Goal: Information Seeking & Learning: Learn about a topic

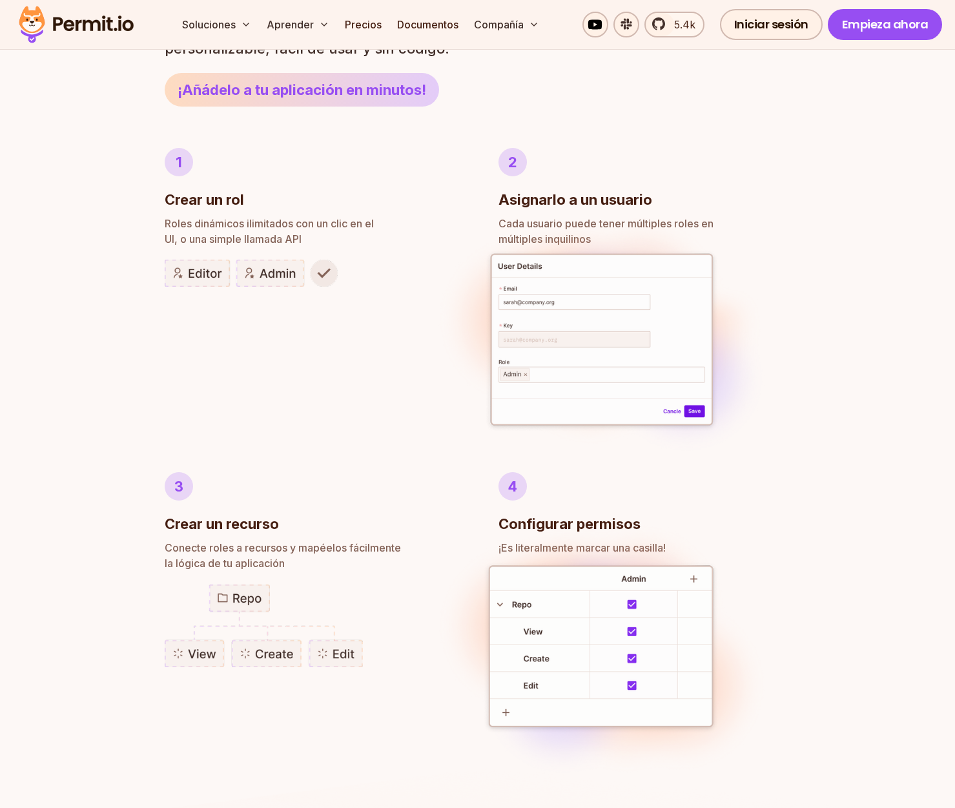
scroll to position [646, 0]
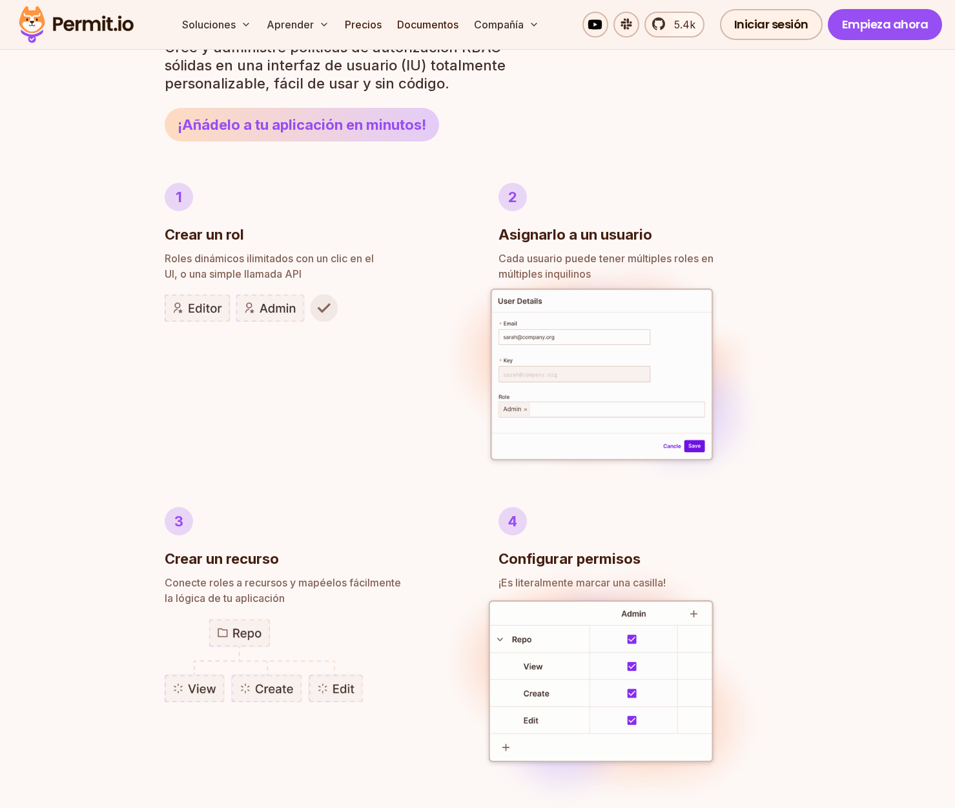
click at [421, 352] on li "1 Crear un rol Roles dinámicos ilimitados con un clic en el UI, o una simple ll…" at bounding box center [311, 324] width 292 height 283
click at [93, 189] on div "Autor RBAC POLÍTICAS con FACILIDAD Control de acceso basado en roles Implementa…" at bounding box center [477, 541] width 955 height 1320
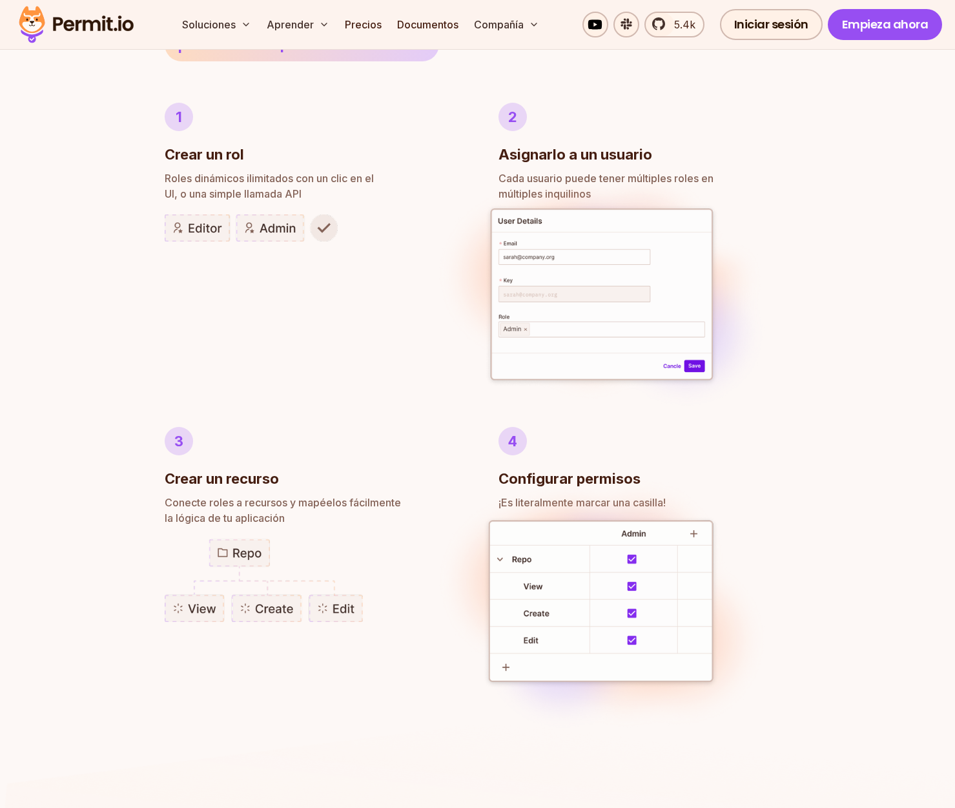
scroll to position [710, 0]
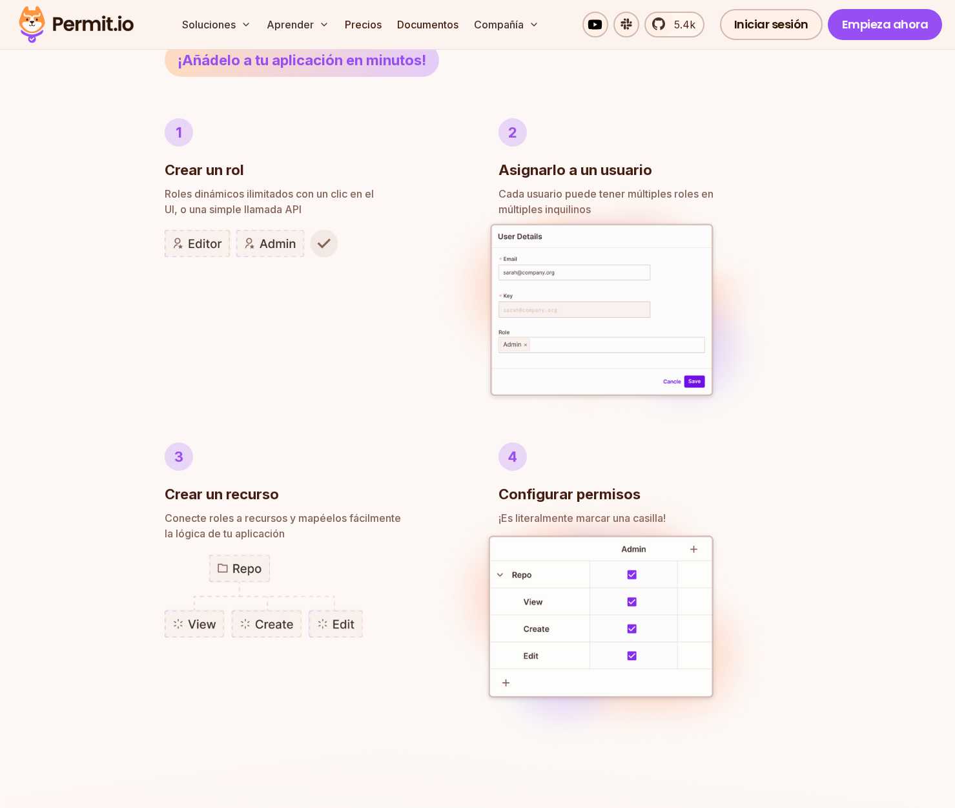
click at [80, 324] on div "Autor RBAC POLÍTICAS con FACILIDAD Control de acceso basado en roles Implementa…" at bounding box center [477, 476] width 955 height 1320
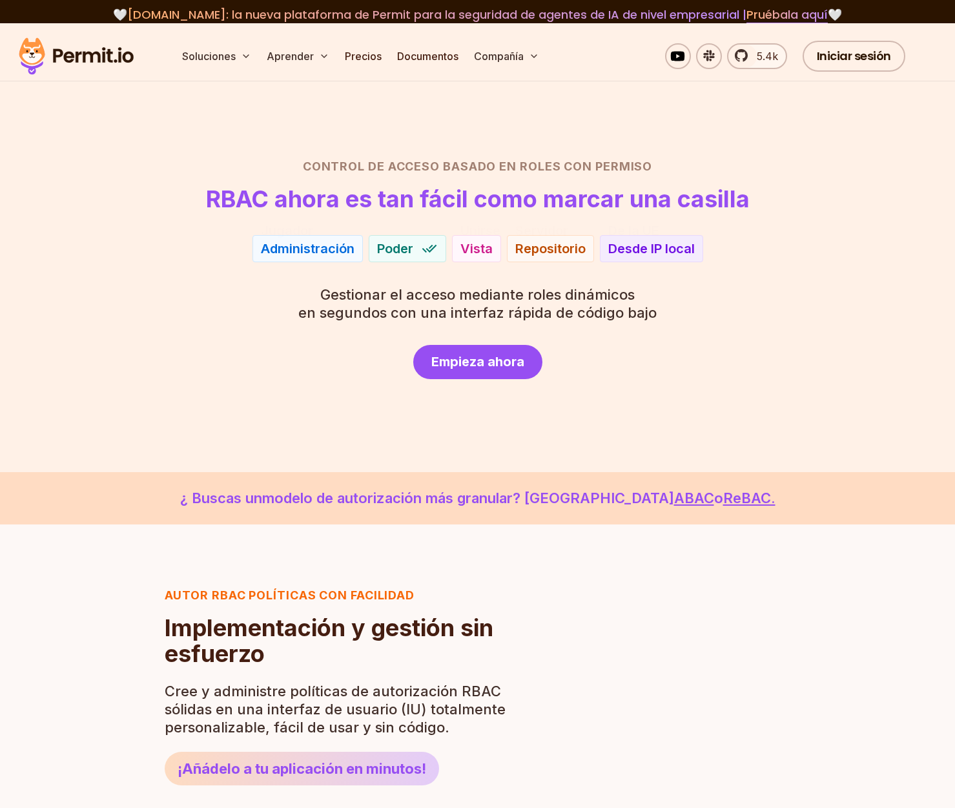
scroll to position [0, 0]
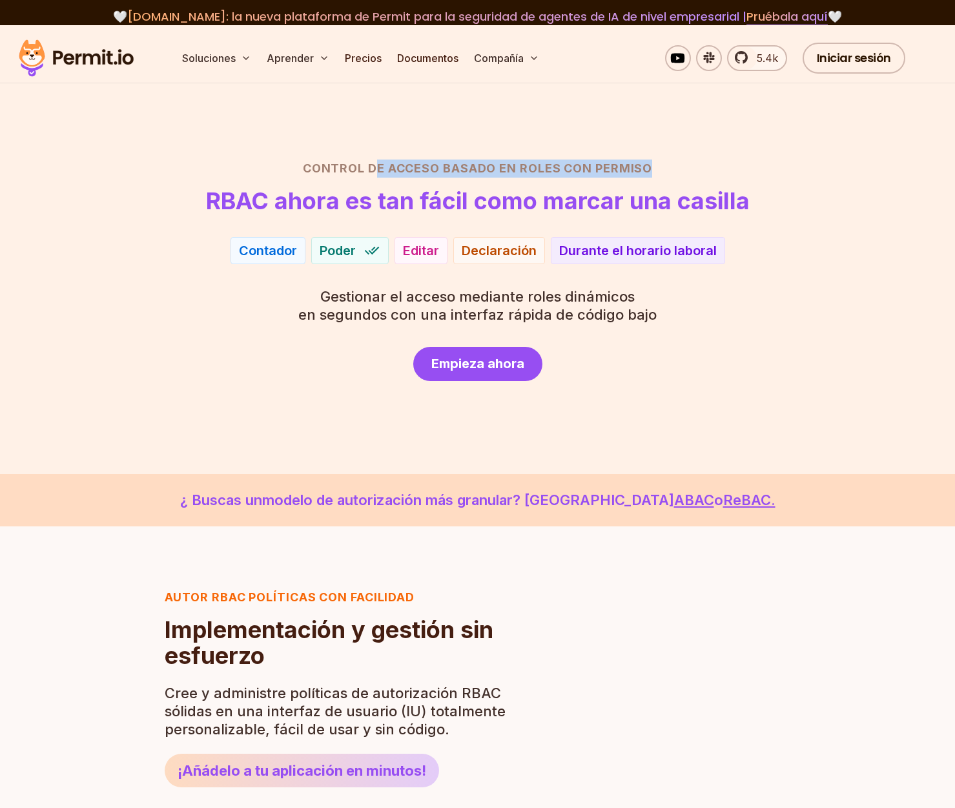
drag, startPoint x: 662, startPoint y: 166, endPoint x: 365, endPoint y: 161, distance: 297.0
click at [368, 161] on h2 "Control de acceso basado en roles con permiso" at bounding box center [477, 168] width 893 height 18
click at [322, 148] on section "Control de acceso basado en roles con permiso RBAC ahora es tan fácil como marc…" at bounding box center [477, 249] width 955 height 449
click at [173, 441] on section "Control de acceso basado en roles con permiso RBAC ahora es tan fácil como marc…" at bounding box center [477, 249] width 955 height 449
click at [79, 268] on div "Control de acceso basado en roles con permiso RBAC ahora es tan fácil como marc…" at bounding box center [477, 269] width 893 height 221
